Goal: Information Seeking & Learning: Learn about a topic

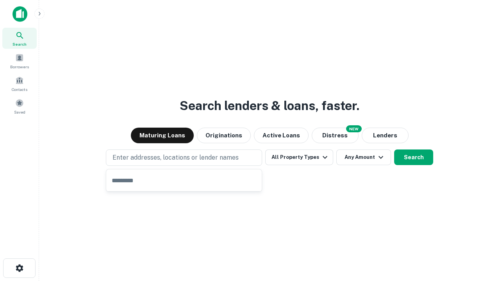
type input "**********"
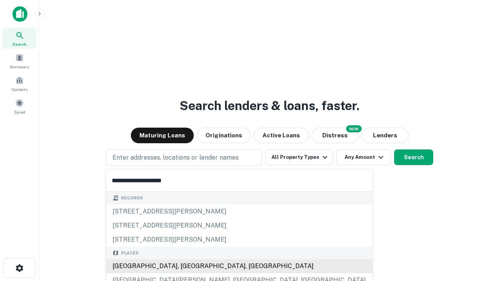
click at [187, 266] on div "[GEOGRAPHIC_DATA], [GEOGRAPHIC_DATA], [GEOGRAPHIC_DATA]" at bounding box center [239, 266] width 266 height 14
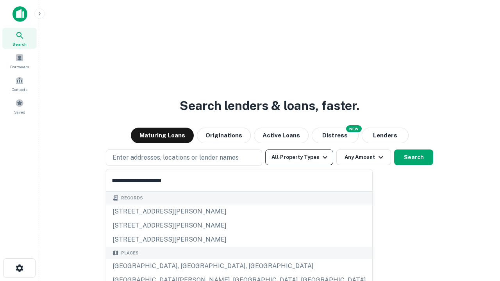
click at [299, 157] on button "All Property Types" at bounding box center [299, 157] width 68 height 16
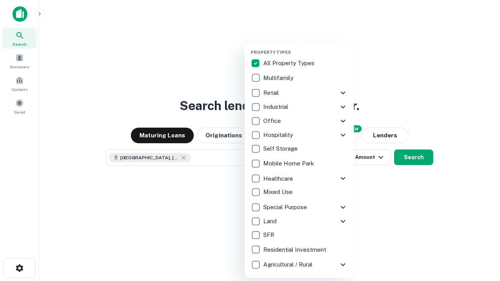
click at [305, 47] on button "button" at bounding box center [305, 47] width 109 height 0
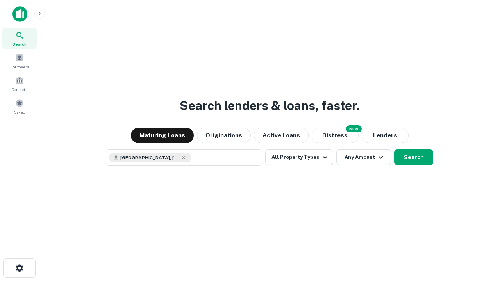
scroll to position [12, 0]
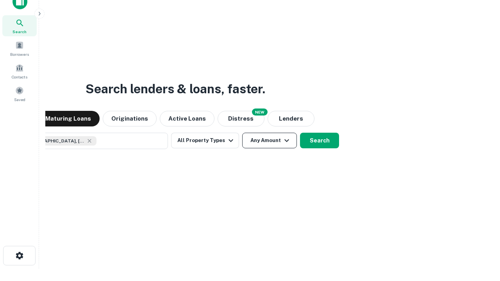
click at [242, 133] on button "Any Amount" at bounding box center [269, 141] width 55 height 16
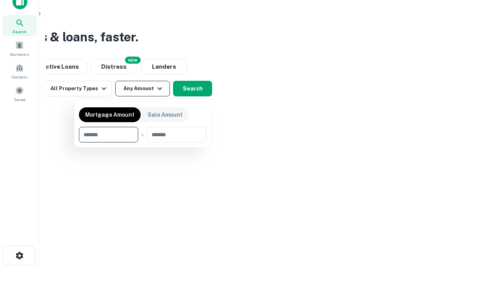
type input "*******"
click at [142, 142] on button "button" at bounding box center [142, 142] width 127 height 0
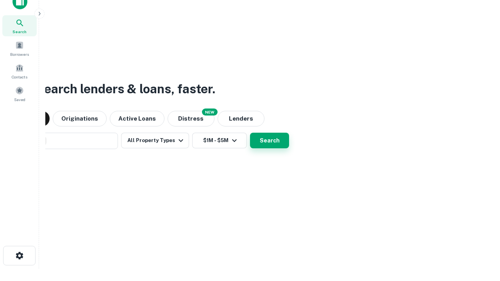
click at [250, 133] on button "Search" at bounding box center [269, 141] width 39 height 16
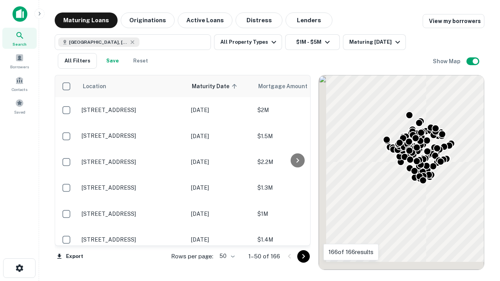
click at [226, 256] on body "Search Borrowers Contacts Saved Maturing Loans Originations Active Loans Distre…" at bounding box center [250, 140] width 500 height 281
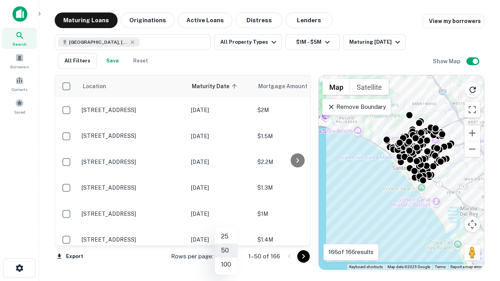
click at [226, 237] on li "25" at bounding box center [226, 236] width 23 height 14
